Goal: Find specific page/section: Find specific page/section

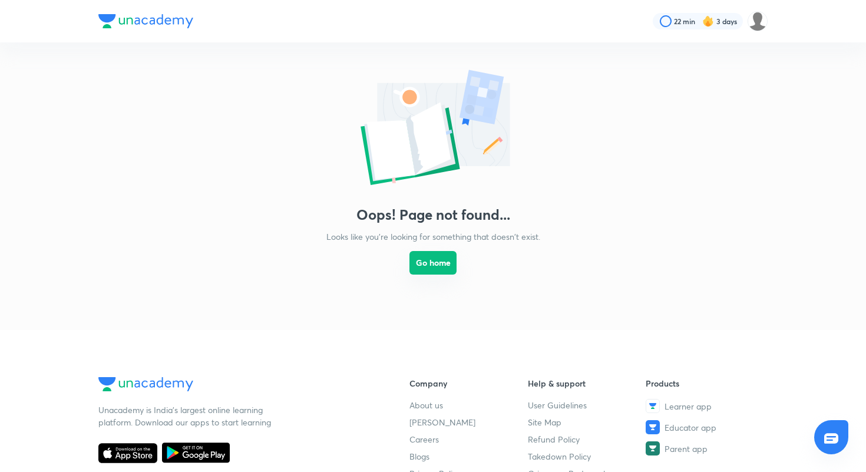
click at [433, 266] on button "Go home" at bounding box center [433, 263] width 47 height 24
click at [433, 266] on button "Go home" at bounding box center [433, 264] width 47 height 24
click at [140, 21] on img at bounding box center [145, 21] width 95 height 14
